Goal: Task Accomplishment & Management: Use online tool/utility

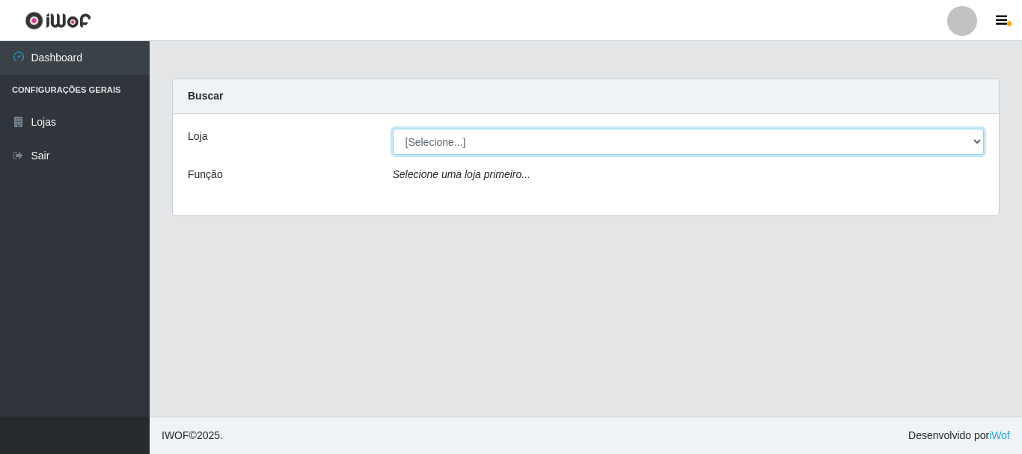
click at [441, 139] on select "[Selecione...] [GEOGRAPHIC_DATA] [GEOGRAPHIC_DATA]" at bounding box center [689, 142] width 592 height 26
select select "64"
click at [393, 129] on select "[Selecione...] [GEOGRAPHIC_DATA] [GEOGRAPHIC_DATA]" at bounding box center [689, 142] width 592 height 26
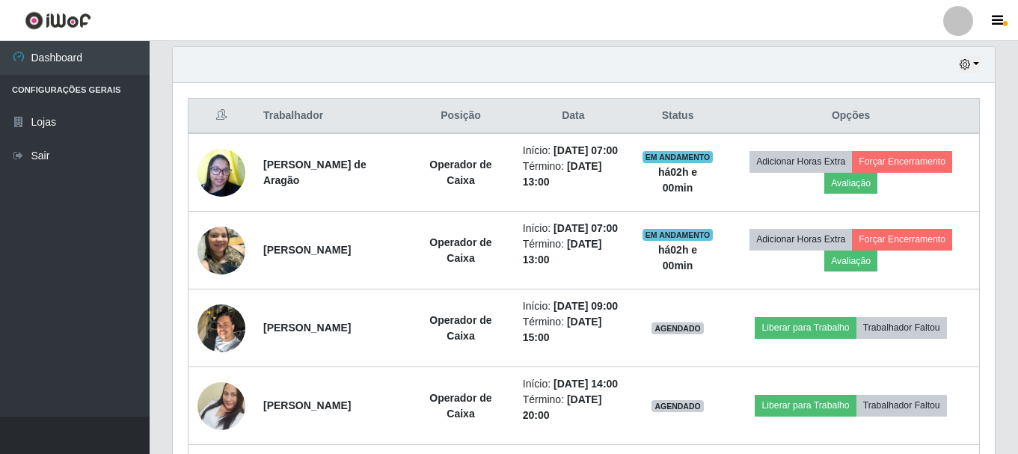
scroll to position [524, 0]
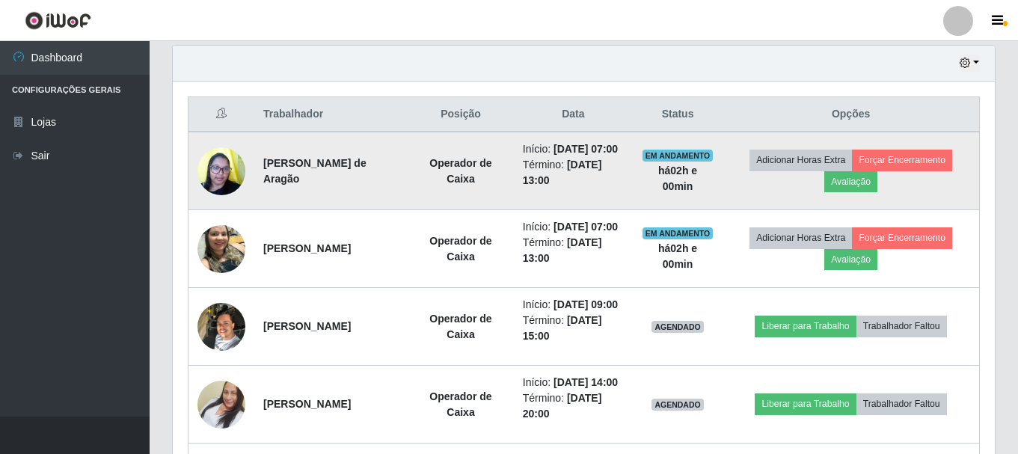
drag, startPoint x: 263, startPoint y: 174, endPoint x: 395, endPoint y: 195, distance: 134.0
click at [395, 195] on td "[PERSON_NAME] de Aragão" at bounding box center [330, 171] width 153 height 79
copy strong "[PERSON_NAME] de Aragão"
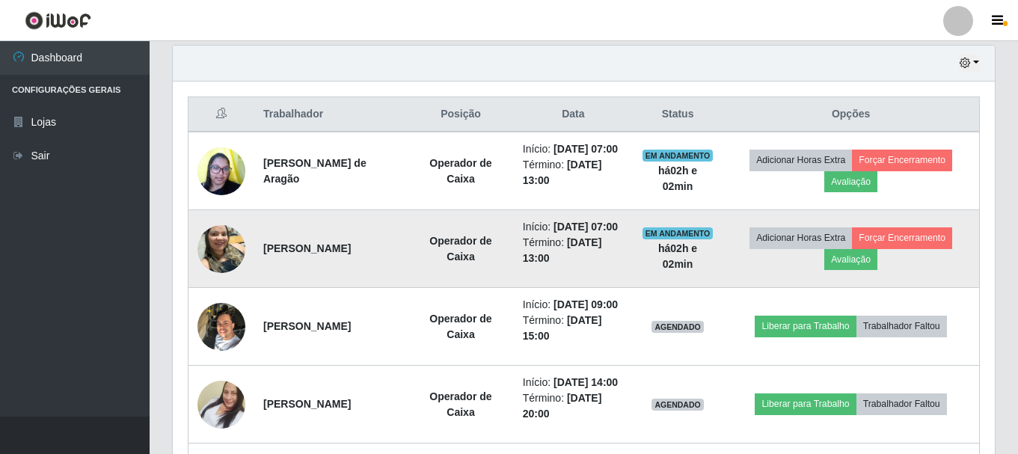
drag, startPoint x: 258, startPoint y: 278, endPoint x: 412, endPoint y: 264, distance: 154.7
click at [408, 264] on td "[PERSON_NAME]" at bounding box center [330, 249] width 153 height 78
copy strong "[PERSON_NAME]"
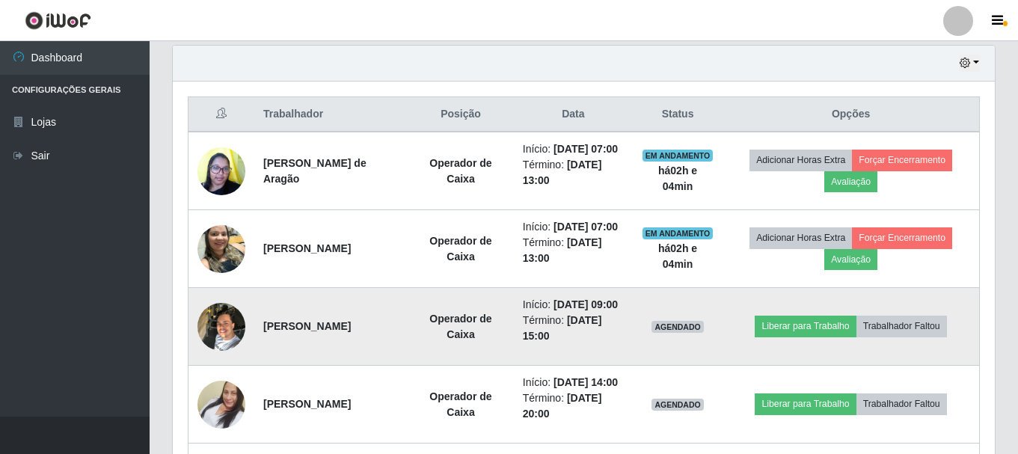
scroll to position [599, 0]
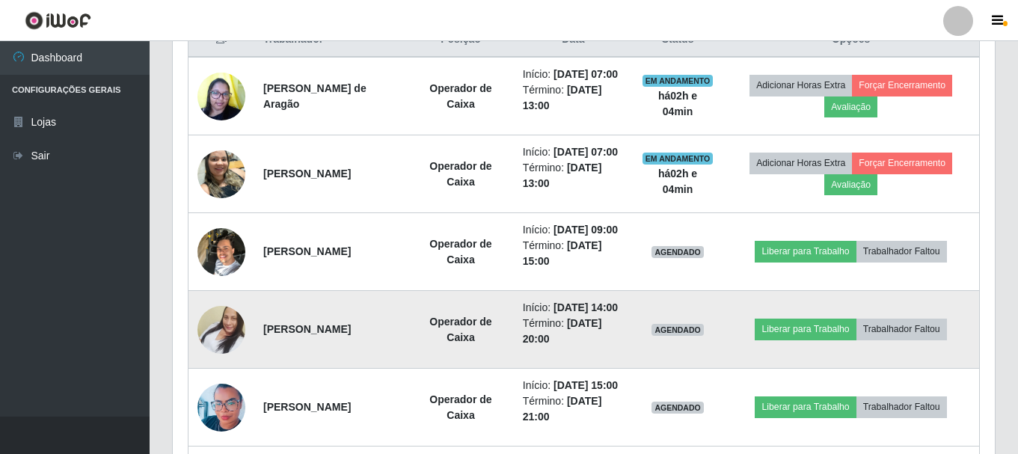
drag, startPoint x: 260, startPoint y: 387, endPoint x: 387, endPoint y: 381, distance: 127.3
click at [387, 369] on td "[PERSON_NAME]" at bounding box center [330, 330] width 153 height 78
copy strong "[PERSON_NAME]"
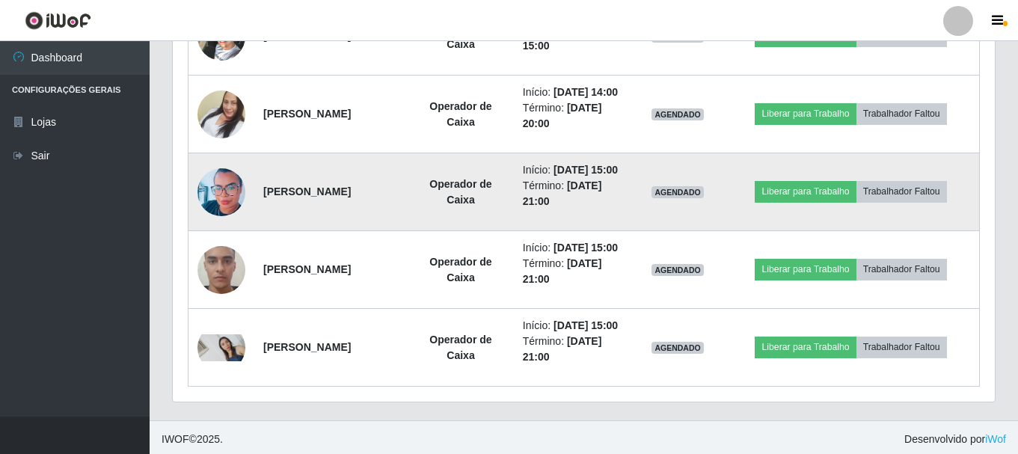
scroll to position [823, 0]
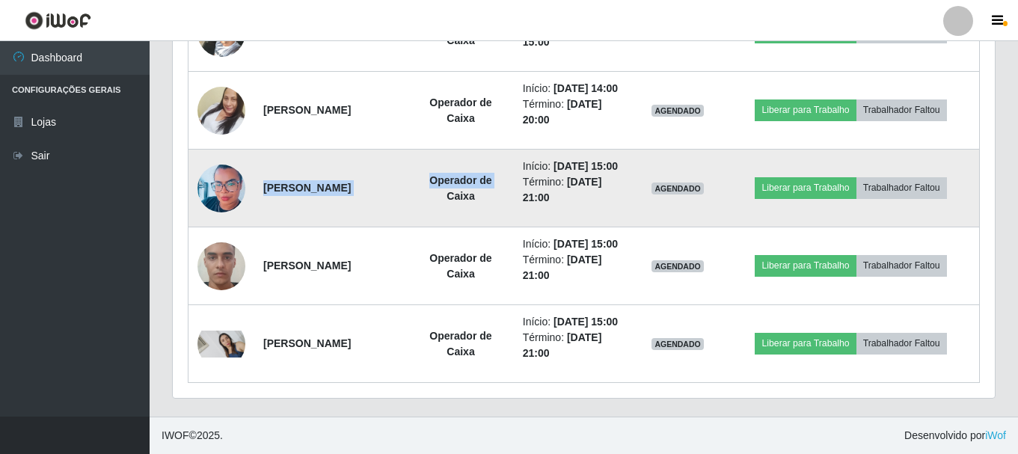
drag, startPoint x: 258, startPoint y: 242, endPoint x: 426, endPoint y: 257, distance: 168.3
click at [426, 227] on tr "Samara Caroline Oliveira De Souza Operador de Caixa Início: 25/09/2025, 15:00 T…" at bounding box center [585, 189] width 792 height 78
click at [400, 227] on td "[PERSON_NAME]" at bounding box center [330, 189] width 153 height 78
drag, startPoint x: 260, startPoint y: 248, endPoint x: 397, endPoint y: 263, distance: 137.0
click at [397, 227] on td "[PERSON_NAME]" at bounding box center [330, 189] width 153 height 78
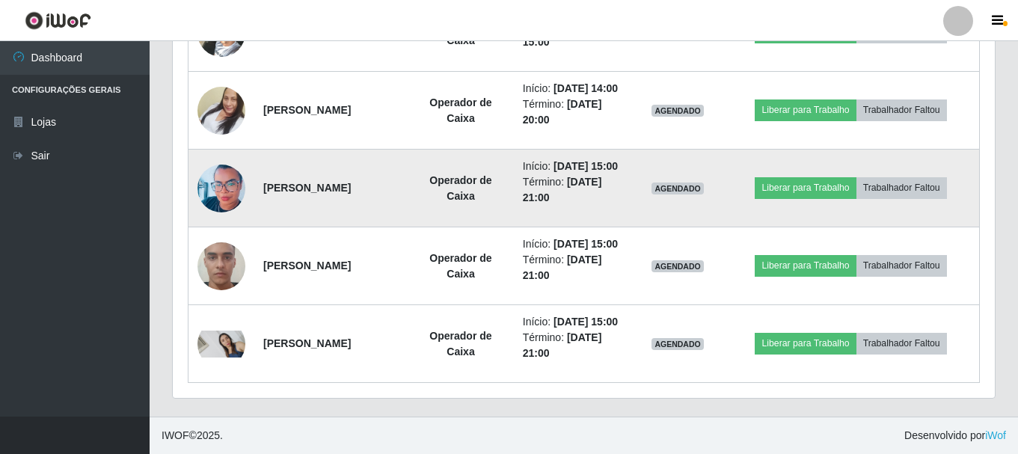
copy strong "[PERSON_NAME]"
click at [337, 194] on strong "[PERSON_NAME]" at bounding box center [307, 188] width 88 height 12
drag, startPoint x: 260, startPoint y: 245, endPoint x: 405, endPoint y: 266, distance: 146.8
click at [405, 227] on td "[PERSON_NAME]" at bounding box center [330, 189] width 153 height 78
copy strong "[PERSON_NAME]"
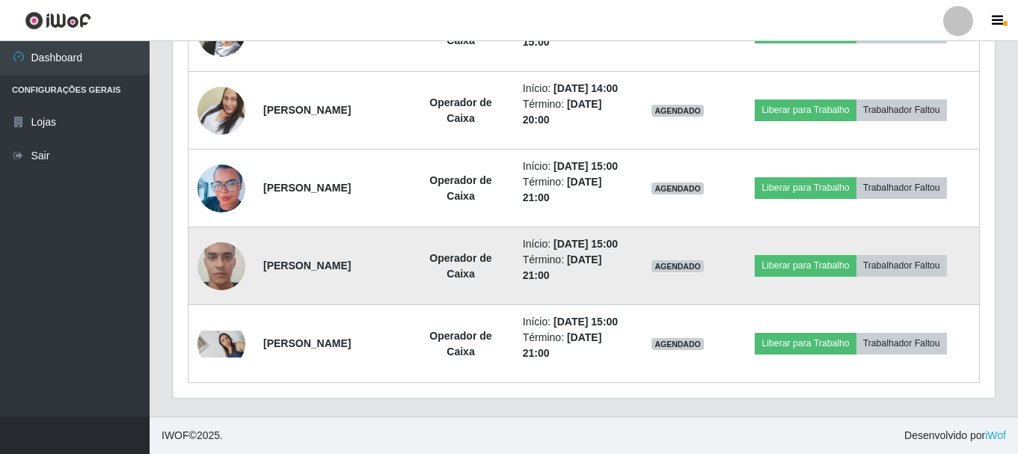
drag, startPoint x: 262, startPoint y: 341, endPoint x: 399, endPoint y: 362, distance: 138.5
click at [399, 305] on td "[PERSON_NAME]" at bounding box center [330, 266] width 153 height 78
copy strong "[PERSON_NAME]"
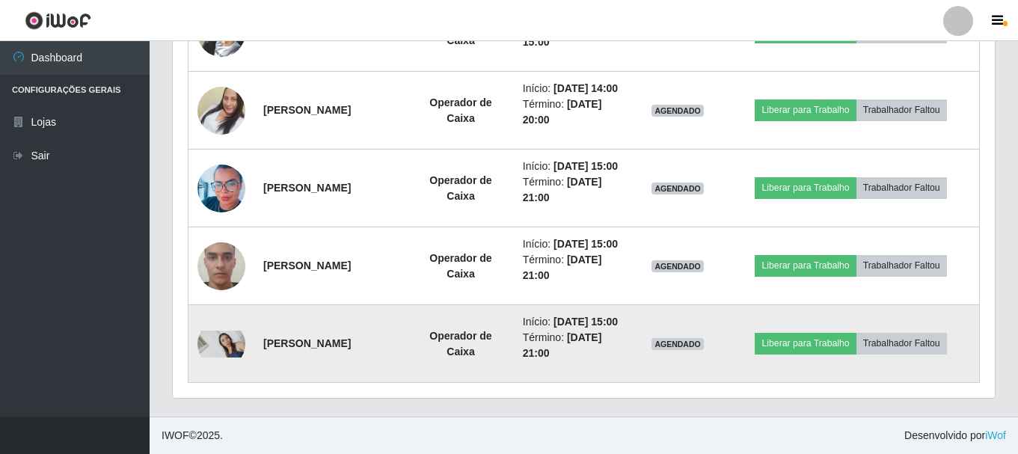
drag, startPoint x: 260, startPoint y: 357, endPoint x: 389, endPoint y: 384, distance: 132.2
click at [389, 383] on td "[PERSON_NAME]" at bounding box center [330, 344] width 153 height 78
copy strong "[PERSON_NAME]"
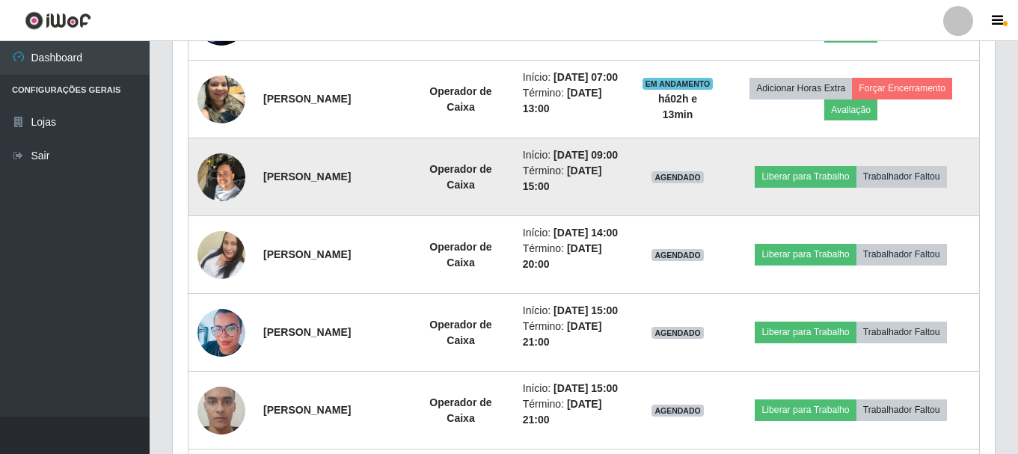
scroll to position [524, 0]
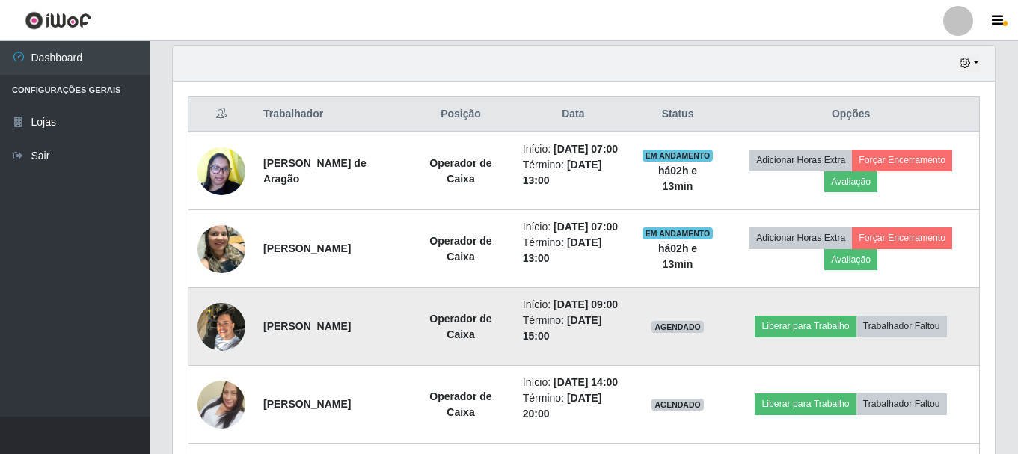
drag, startPoint x: 261, startPoint y: 367, endPoint x: 386, endPoint y: 390, distance: 127.1
click at [386, 366] on td "[PERSON_NAME]" at bounding box center [330, 327] width 153 height 78
copy strong "[PERSON_NAME]"
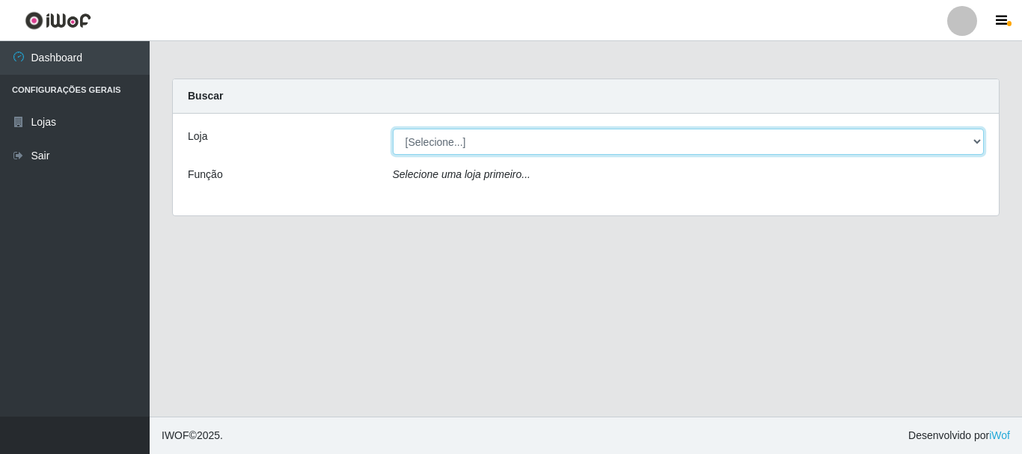
click at [415, 141] on select "[Selecione...] [GEOGRAPHIC_DATA] [GEOGRAPHIC_DATA]" at bounding box center [689, 142] width 592 height 26
select select "64"
click at [393, 129] on select "[Selecione...] [GEOGRAPHIC_DATA] [GEOGRAPHIC_DATA]" at bounding box center [689, 142] width 592 height 26
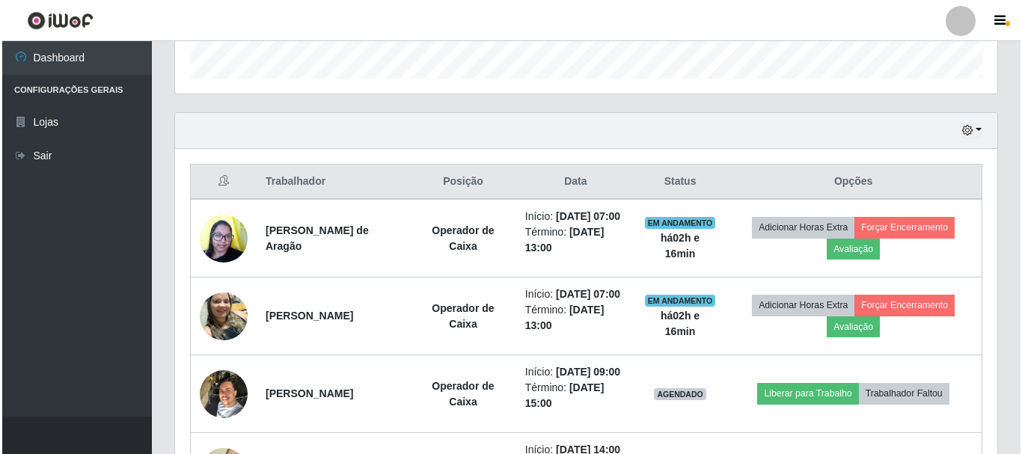
scroll to position [524, 0]
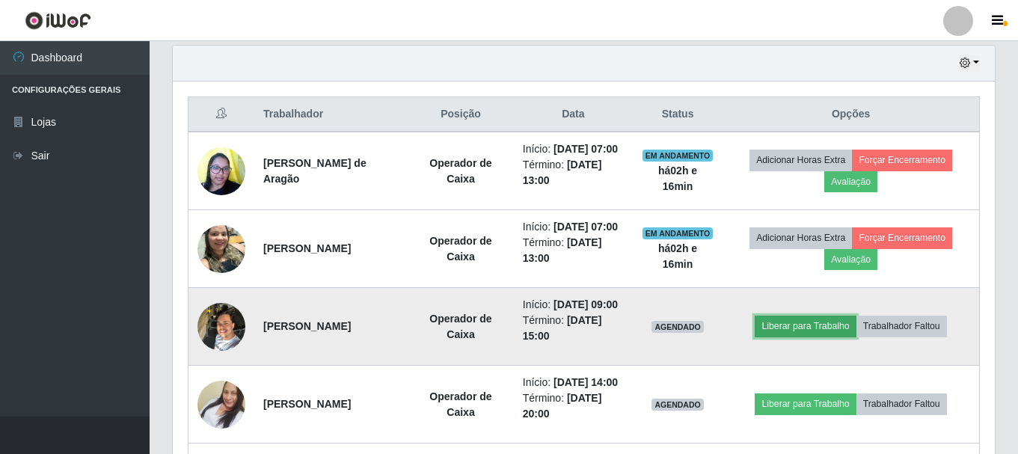
click at [822, 337] on button "Liberar para Trabalho" at bounding box center [805, 326] width 101 height 21
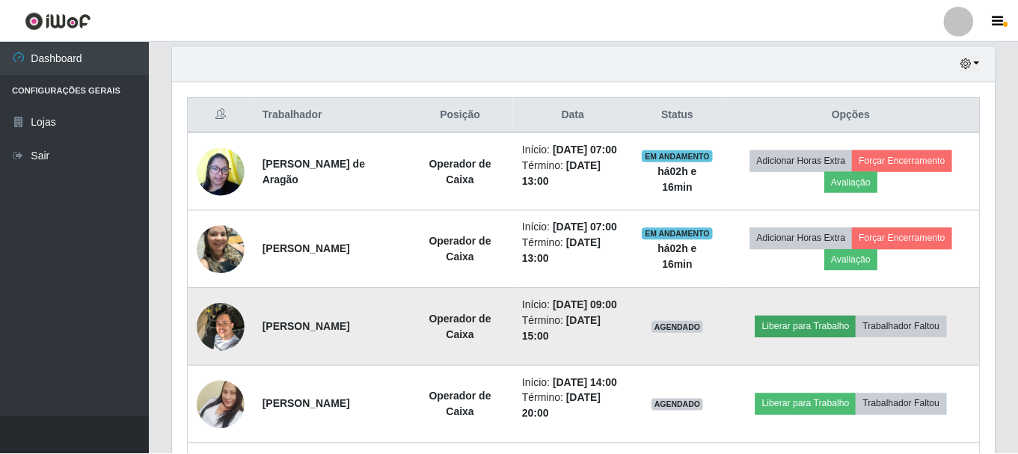
scroll to position [310, 815]
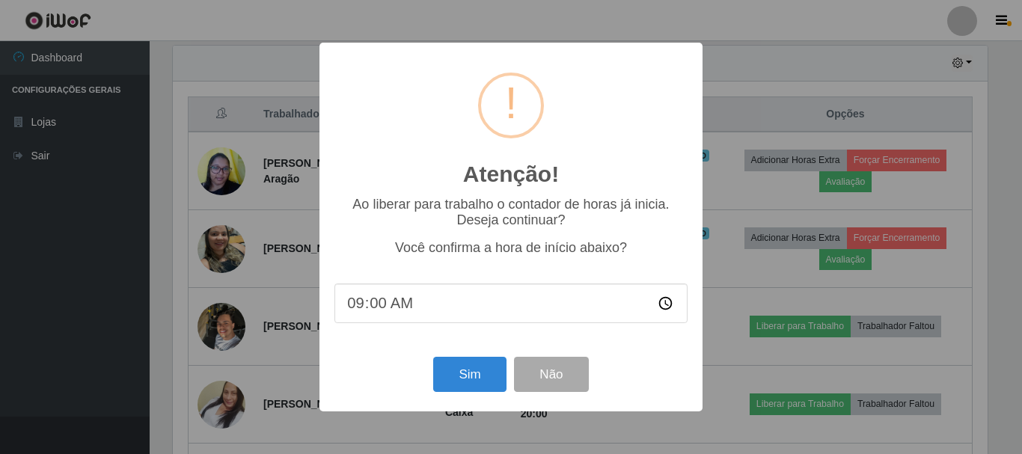
click at [374, 313] on input "09:00" at bounding box center [510, 304] width 353 height 40
type input "09:10"
click at [474, 383] on button "Sim" at bounding box center [469, 374] width 73 height 35
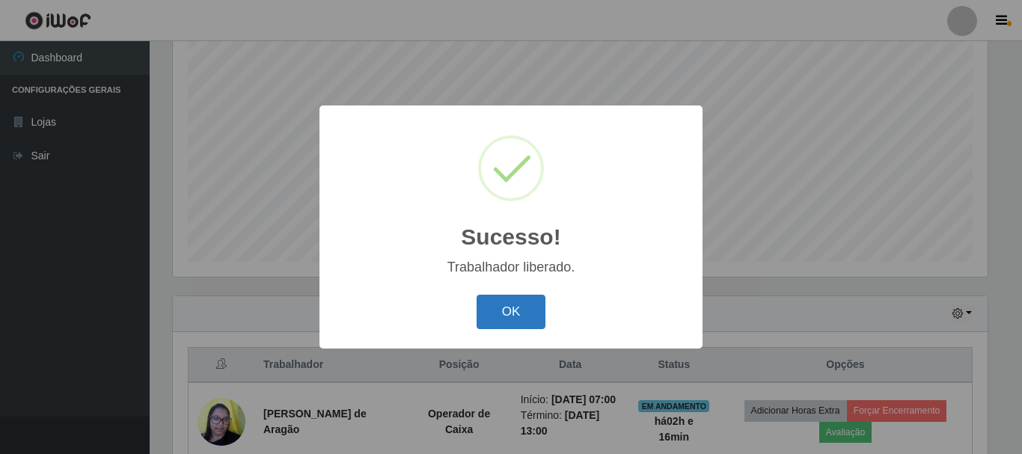
click at [525, 314] on button "OK" at bounding box center [512, 312] width 70 height 35
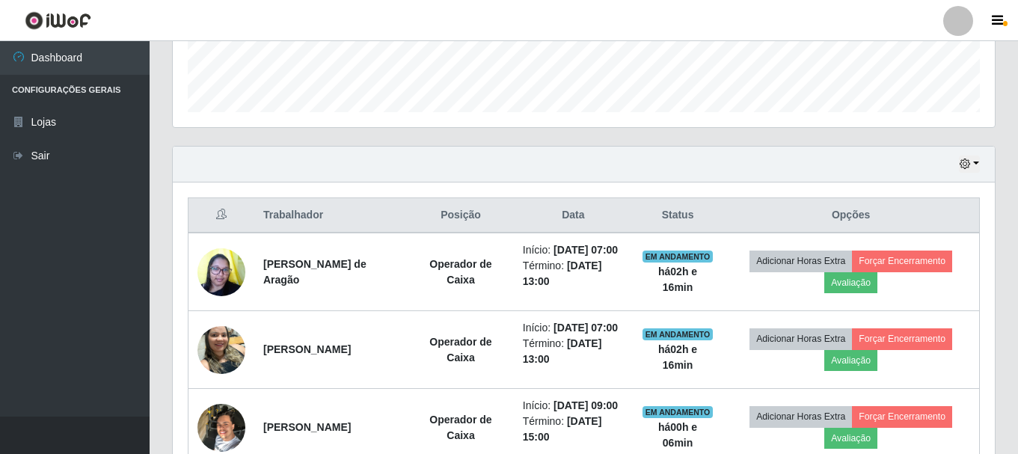
scroll to position [572, 0]
